Goal: Transaction & Acquisition: Download file/media

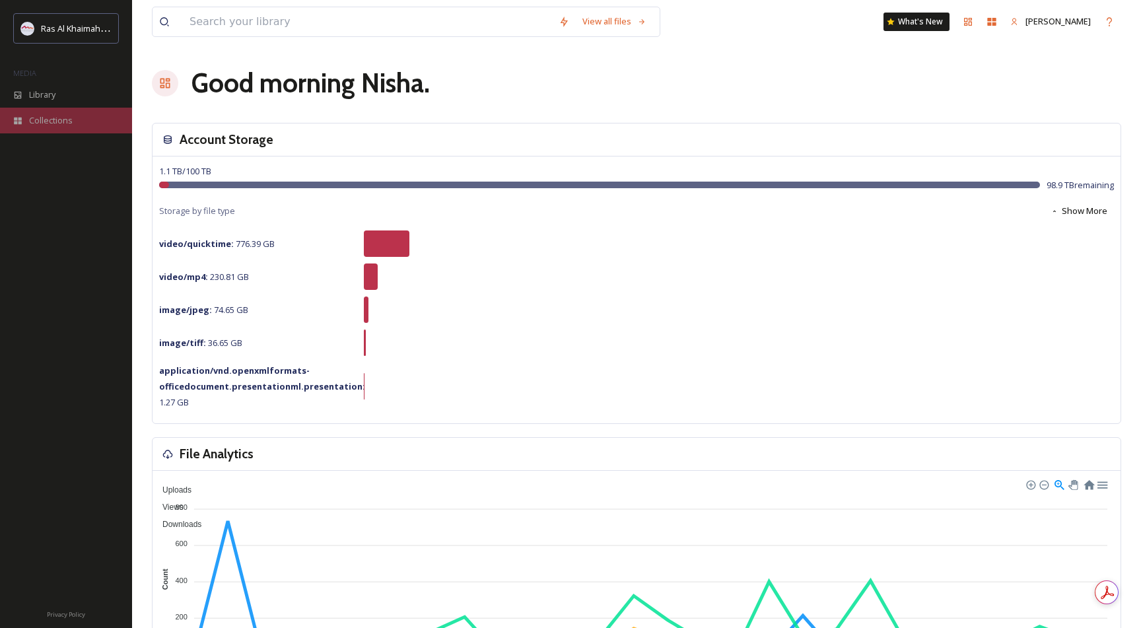
click at [44, 118] on span "Collections" at bounding box center [51, 120] width 44 height 13
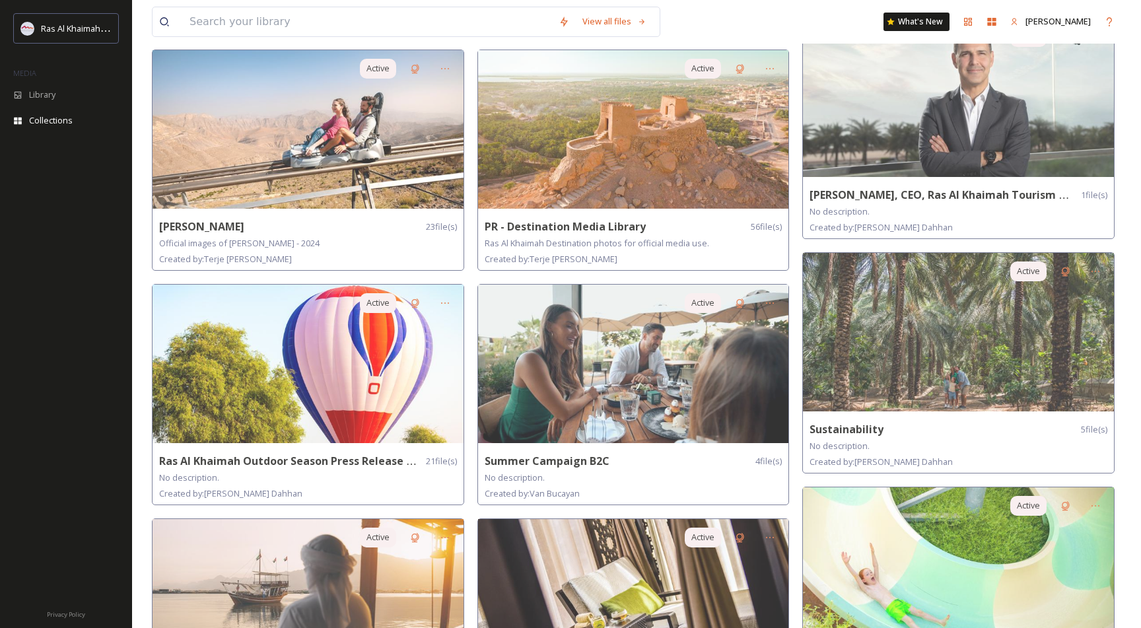
scroll to position [797, 0]
click at [43, 86] on div "Library" at bounding box center [66, 95] width 132 height 26
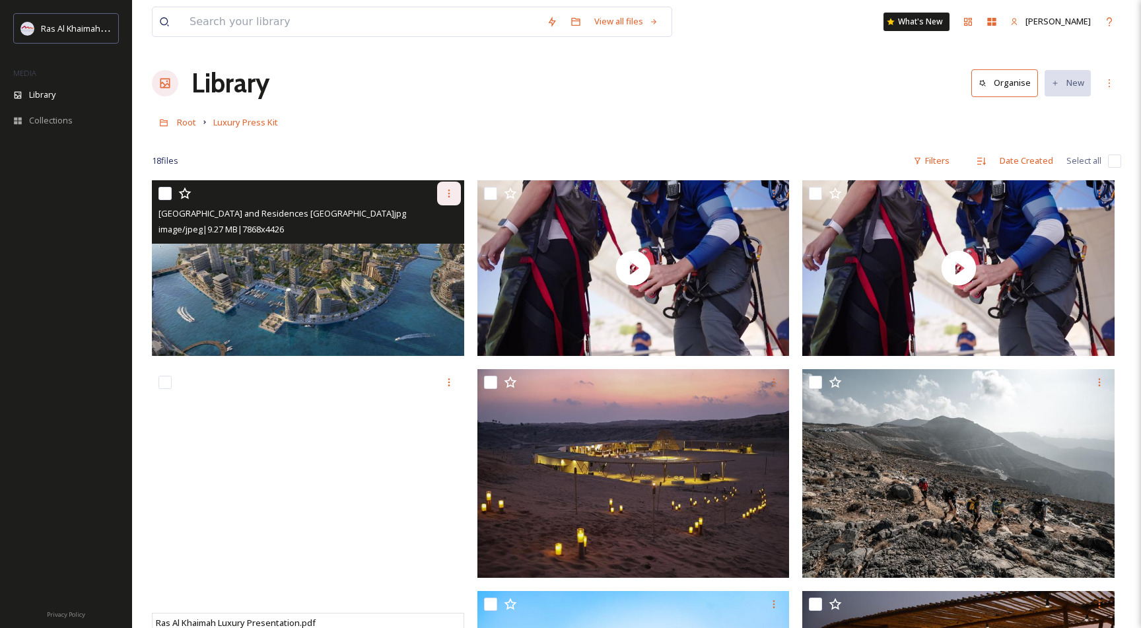
click at [449, 192] on icon at bounding box center [449, 193] width 11 height 11
click at [436, 249] on span "Download" at bounding box center [433, 248] width 40 height 13
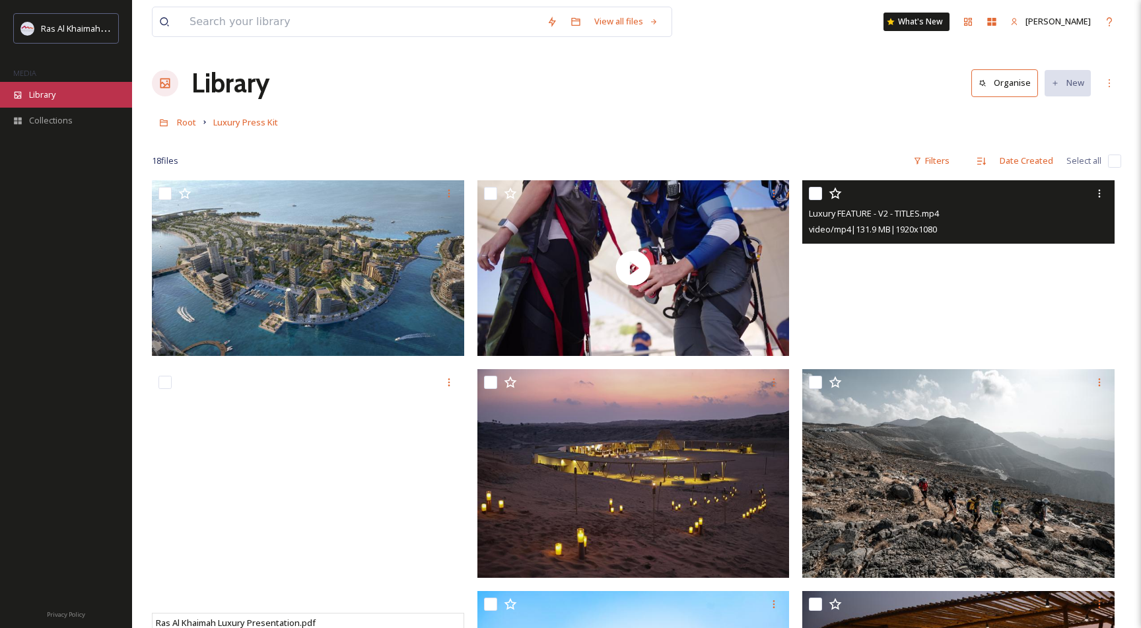
click at [44, 95] on span "Library" at bounding box center [42, 94] width 26 height 13
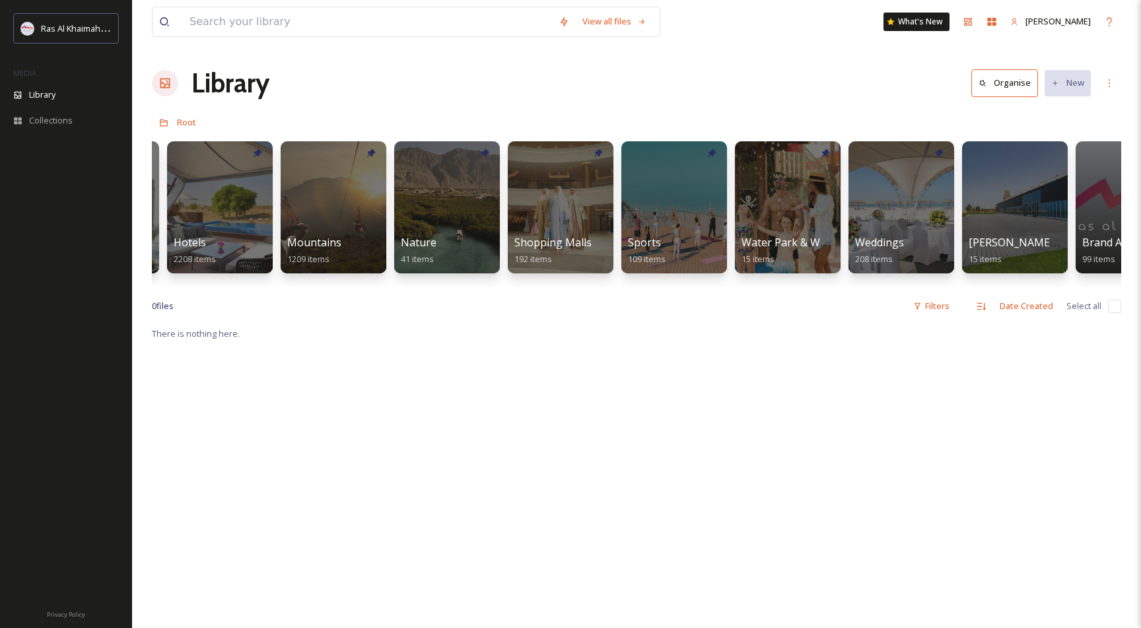
scroll to position [0, 787]
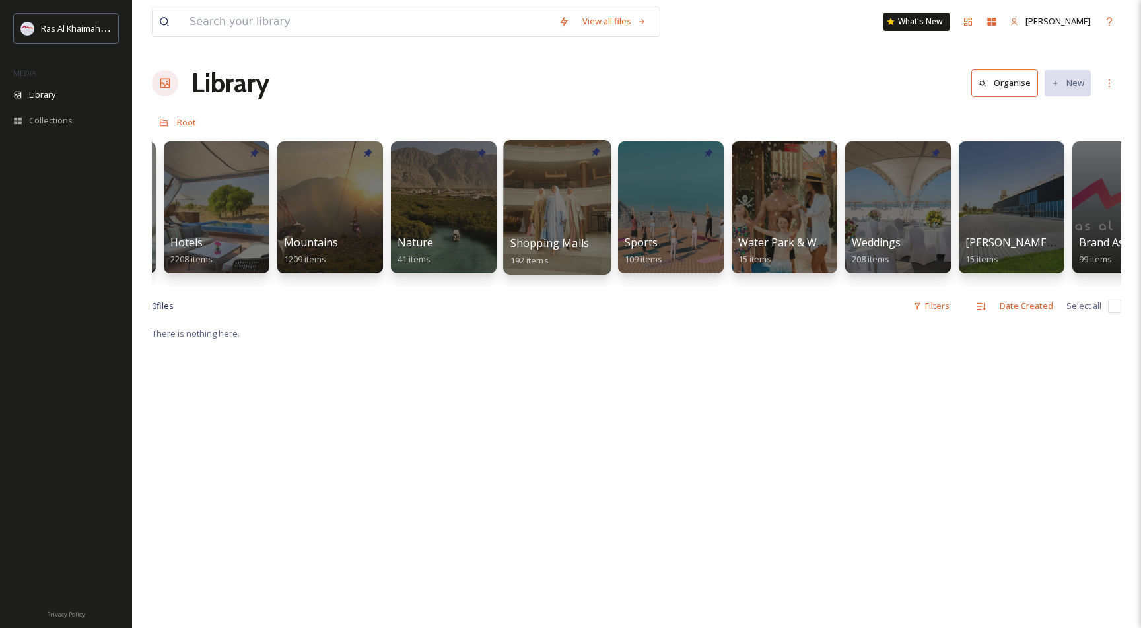
click at [540, 193] on div at bounding box center [557, 207] width 108 height 135
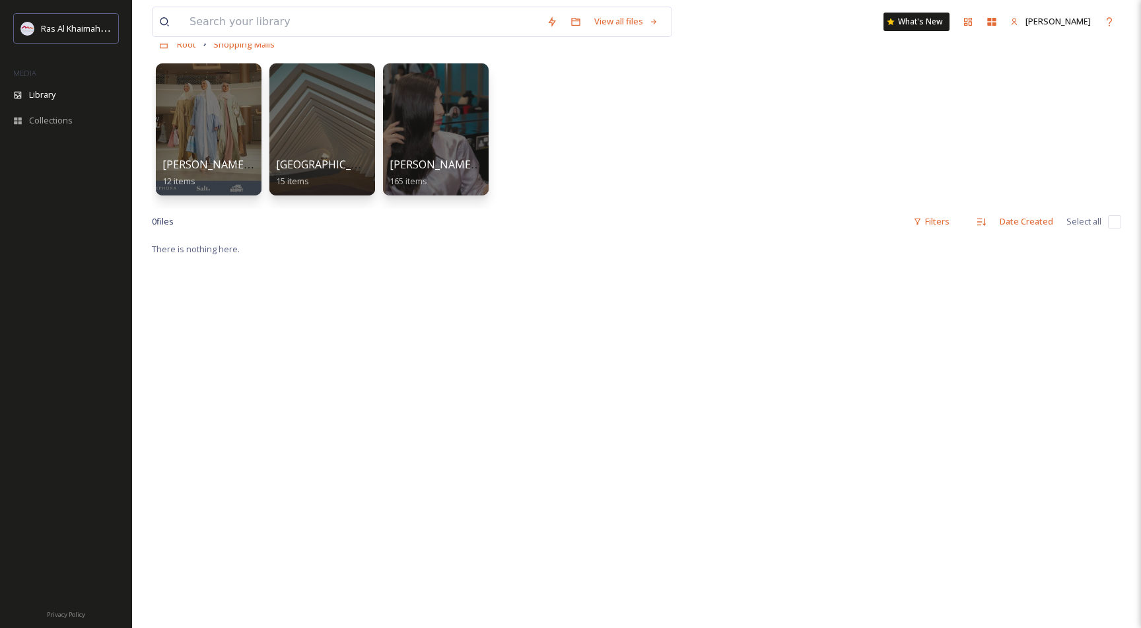
scroll to position [75, 0]
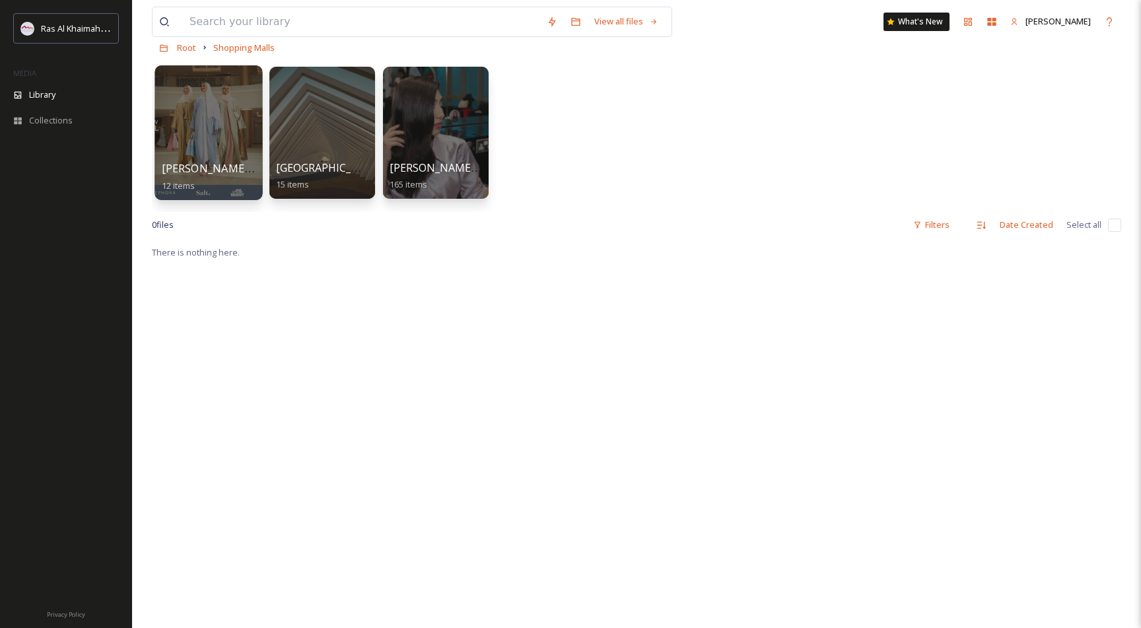
click at [190, 122] on div at bounding box center [209, 132] width 108 height 135
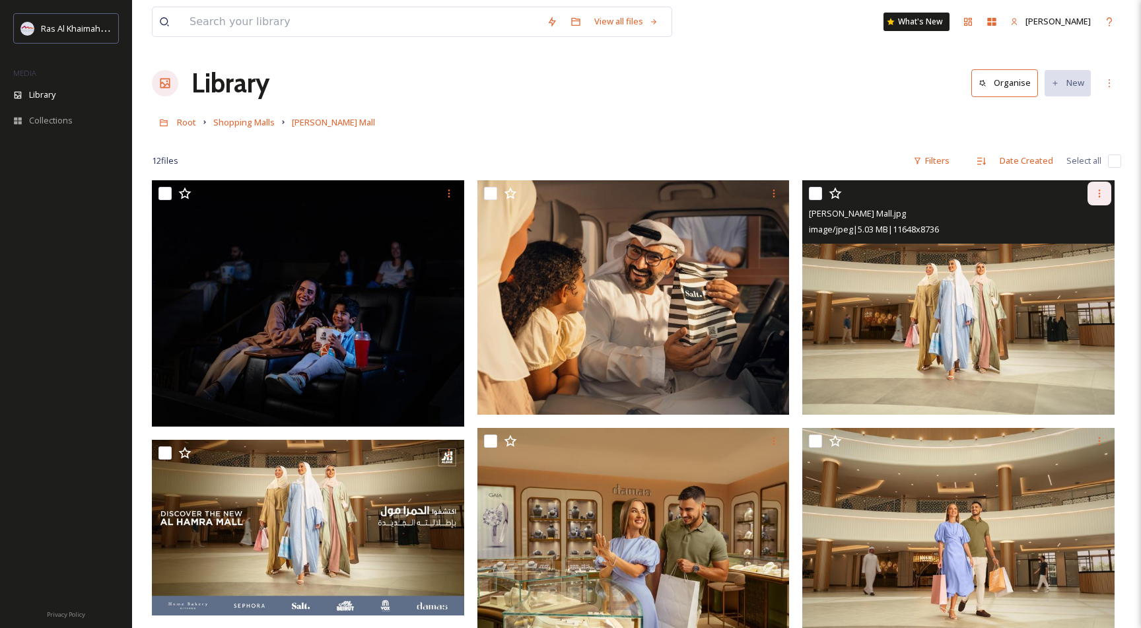
click at [1105, 203] on div at bounding box center [1100, 194] width 24 height 24
click at [1090, 246] on span "Download" at bounding box center [1084, 248] width 40 height 13
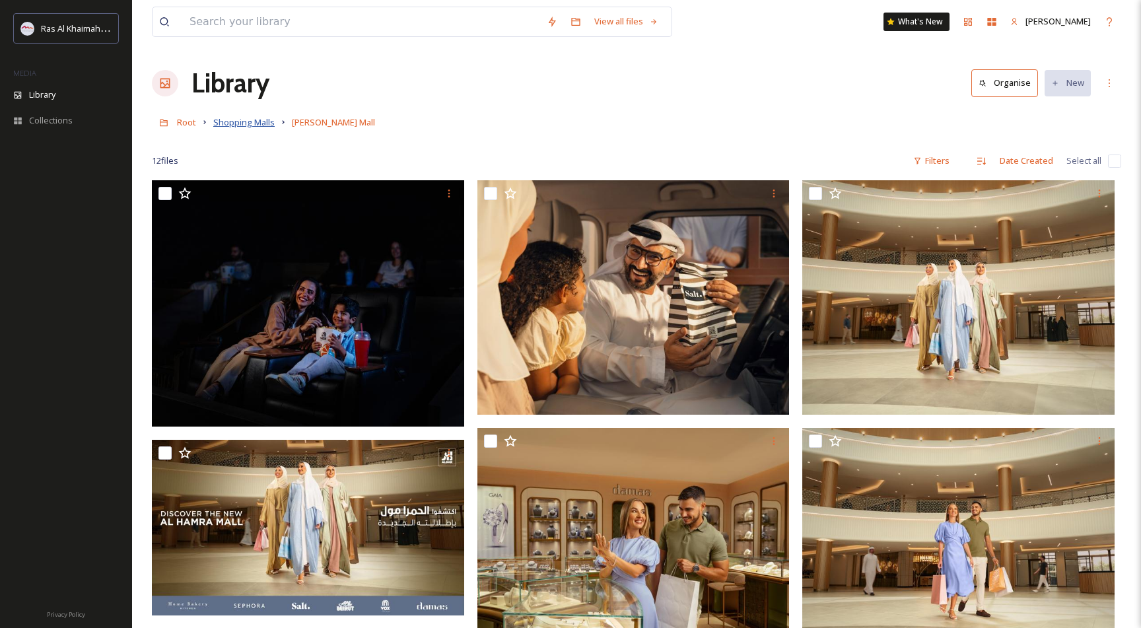
click at [256, 122] on span "Shopping Malls" at bounding box center [243, 122] width 61 height 12
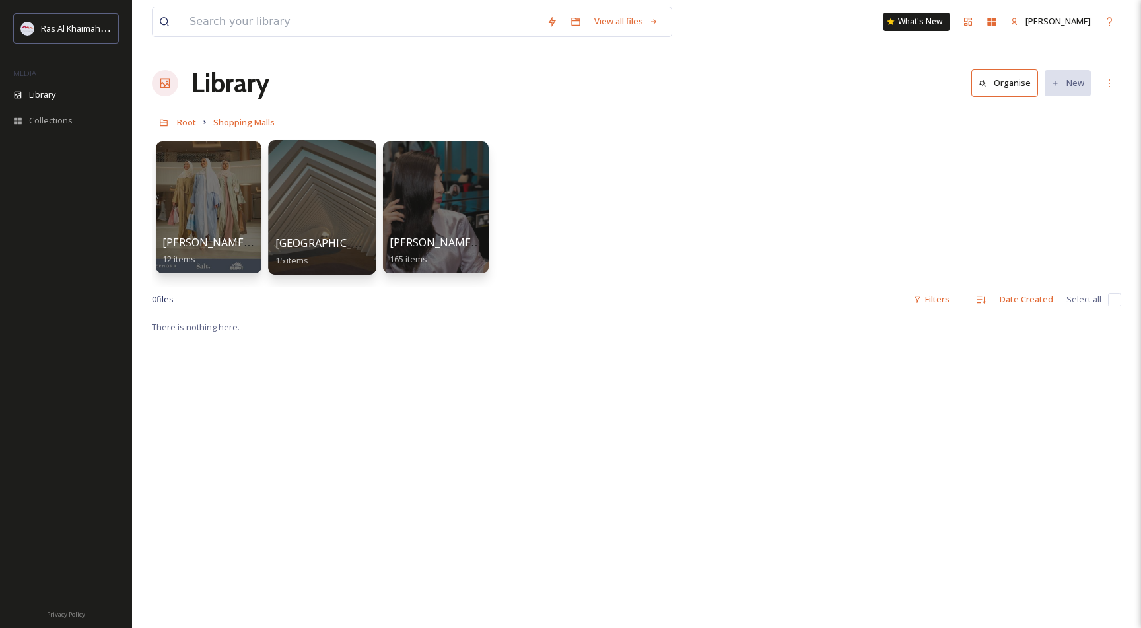
click at [308, 188] on div at bounding box center [322, 207] width 108 height 135
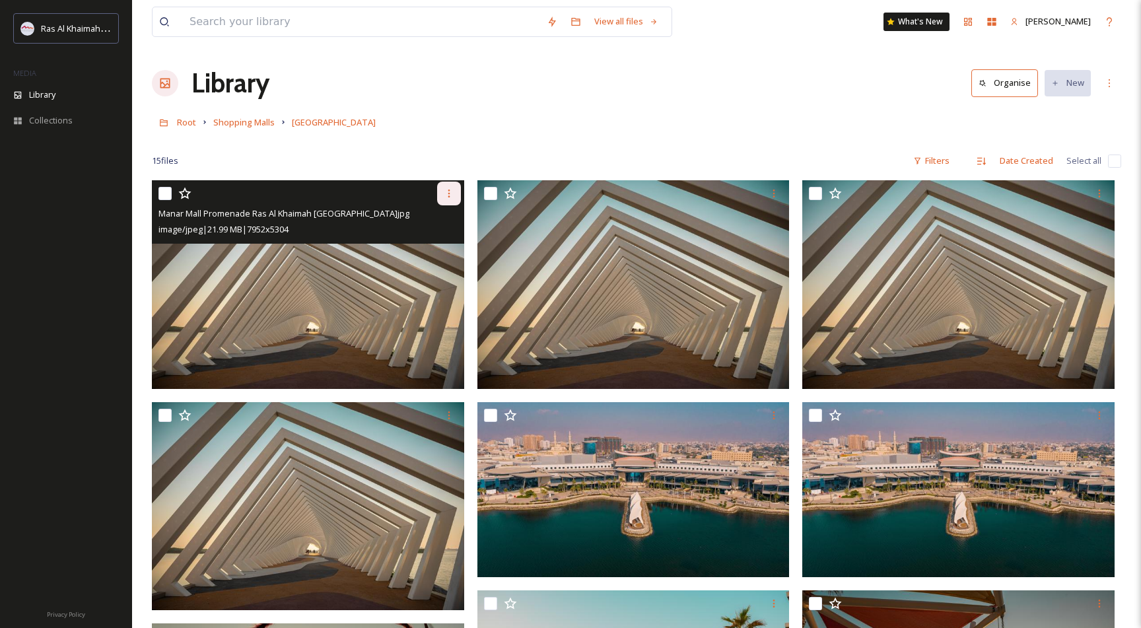
click at [445, 194] on icon at bounding box center [449, 193] width 11 height 11
click at [441, 239] on div "Download" at bounding box center [433, 248] width 53 height 26
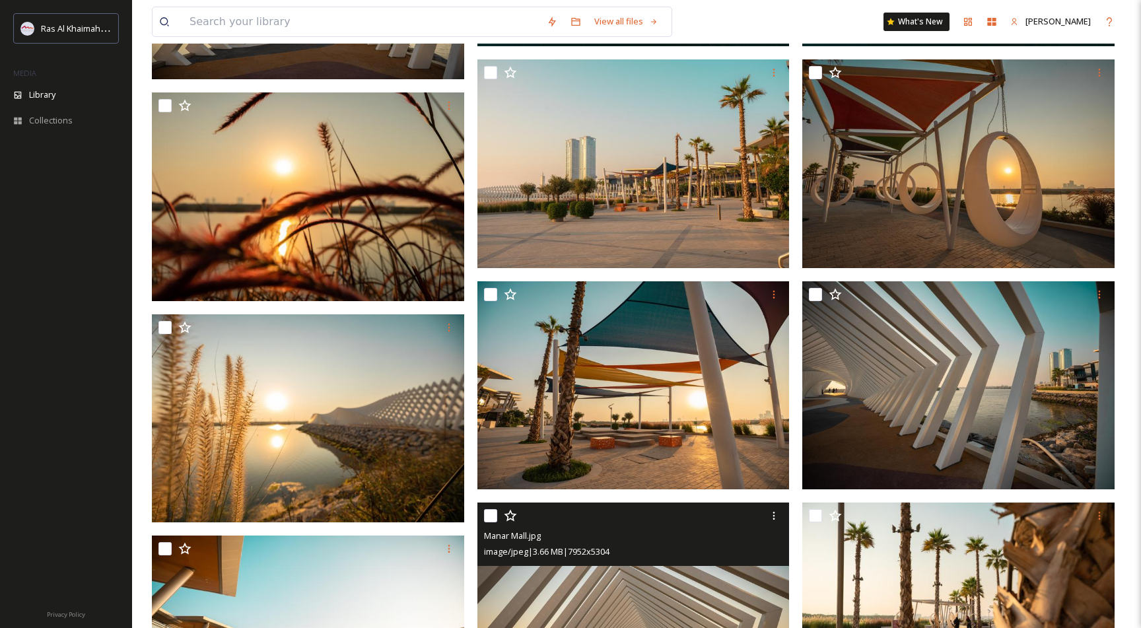
scroll to position [532, 0]
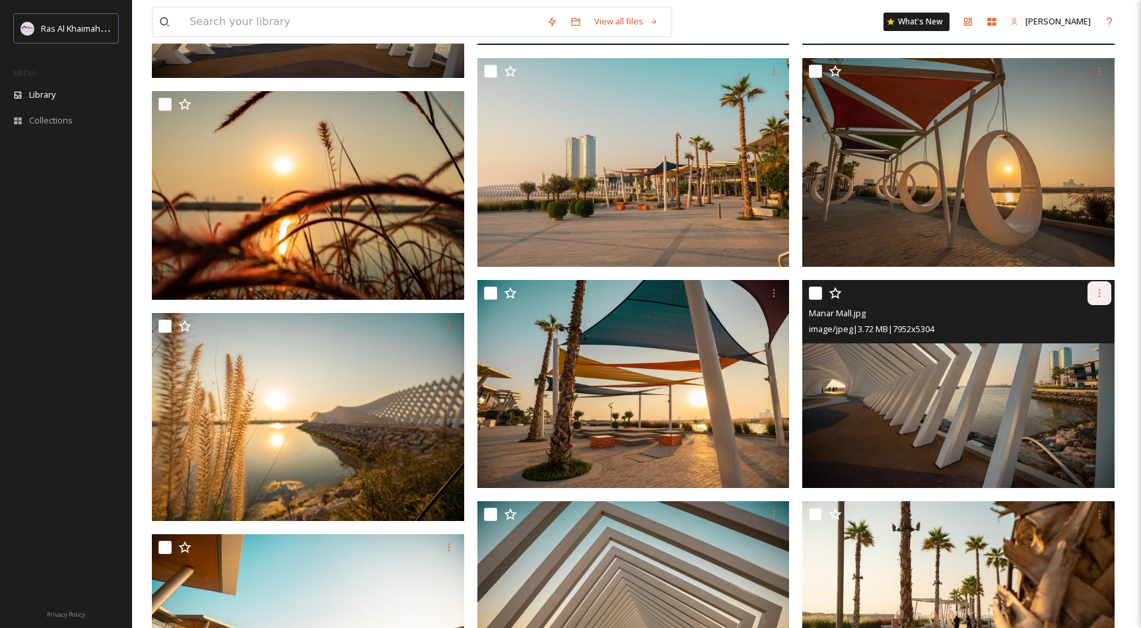
click at [1104, 285] on div at bounding box center [1100, 293] width 24 height 24
click at [1080, 347] on span "Download" at bounding box center [1084, 347] width 40 height 13
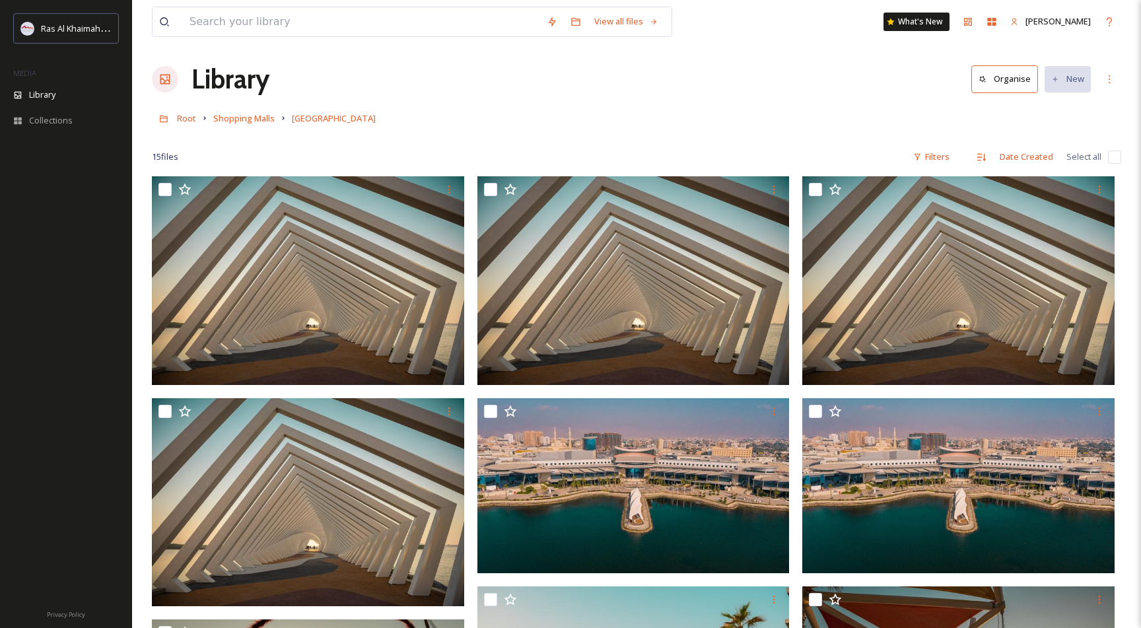
scroll to position [0, 0]
